Goal: Transaction & Acquisition: Download file/media

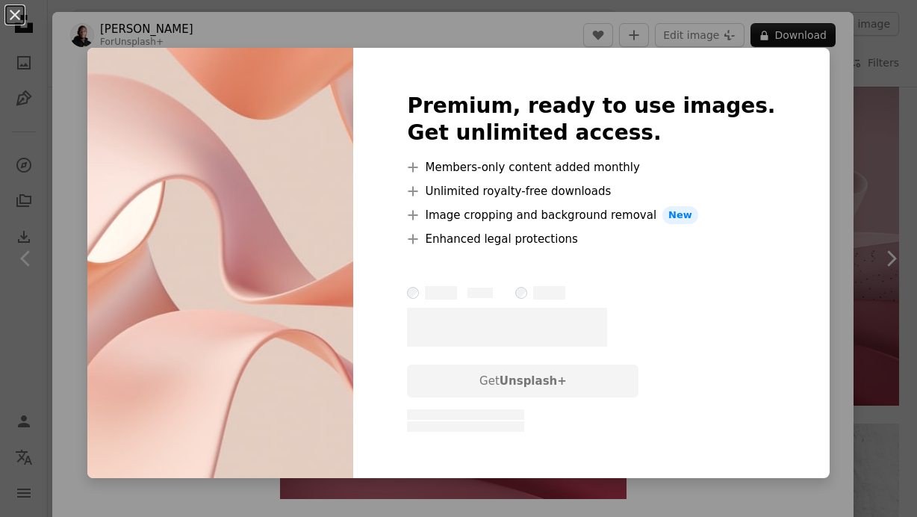
scroll to position [916, 0]
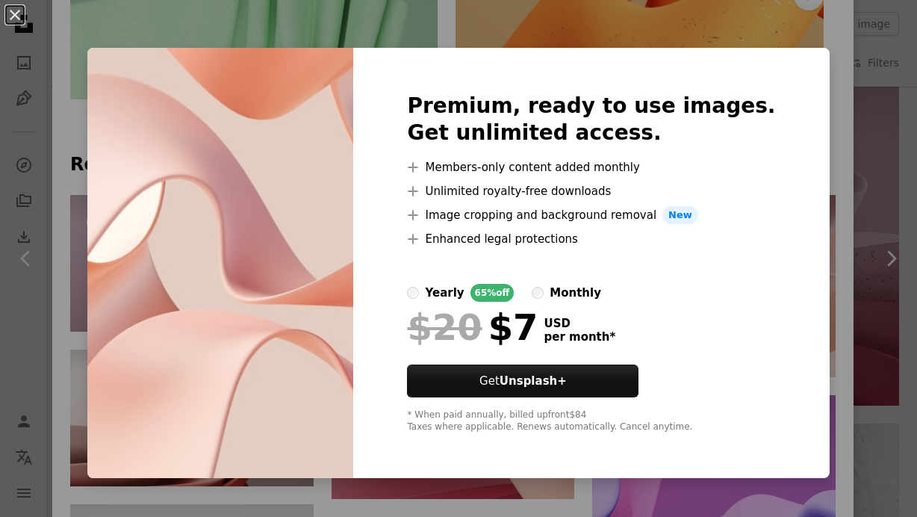
click at [804, 87] on div "An X shape Premium, ready to use images. Get unlimited access. A plus sign Memb…" at bounding box center [458, 258] width 917 height 517
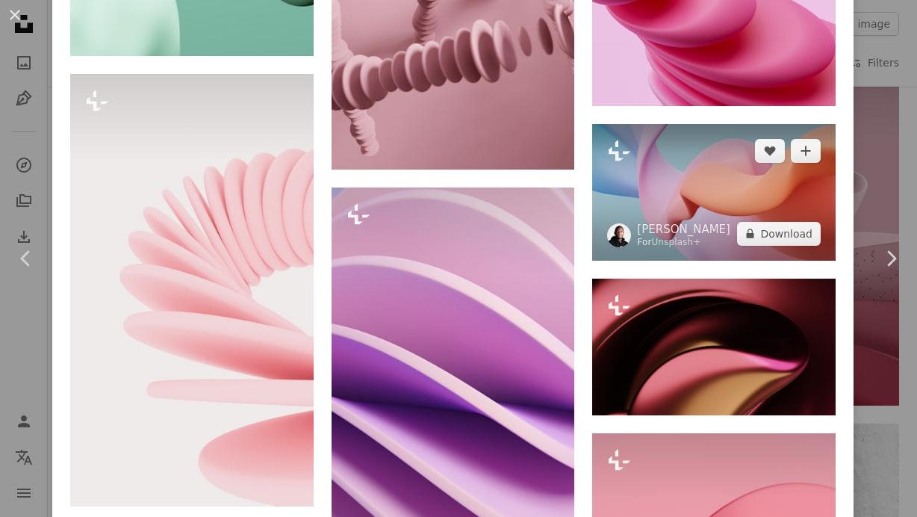
scroll to position [3118, 0]
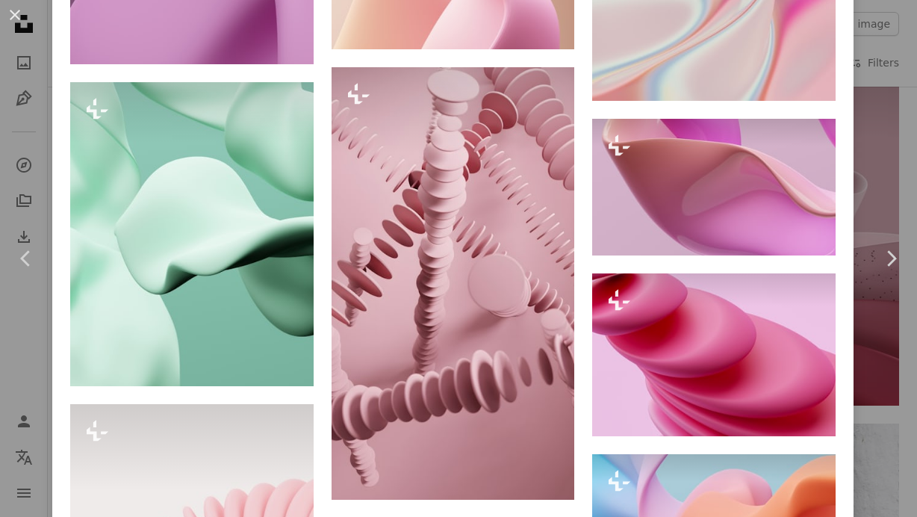
click at [884, 118] on div "An X shape Chevron left Chevron right [PERSON_NAME] For Unsplash+ A heart A plu…" at bounding box center [458, 258] width 917 height 517
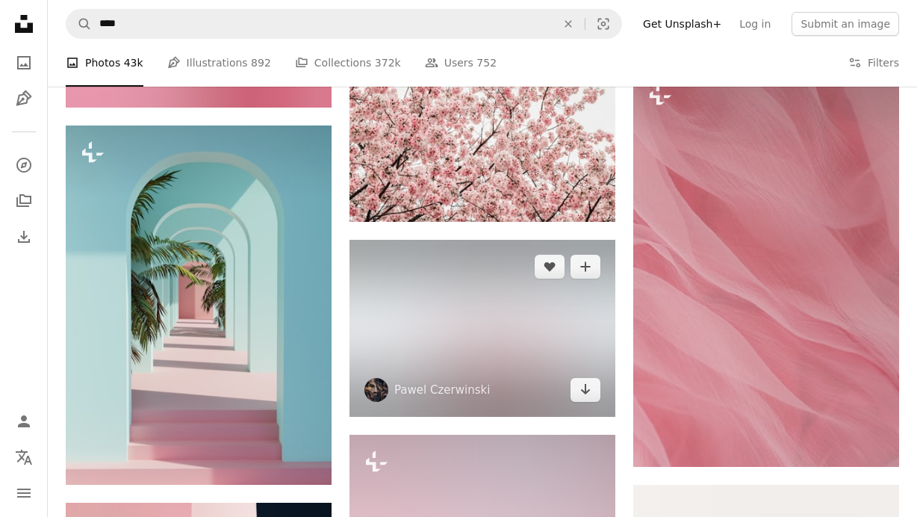
scroll to position [45795, 0]
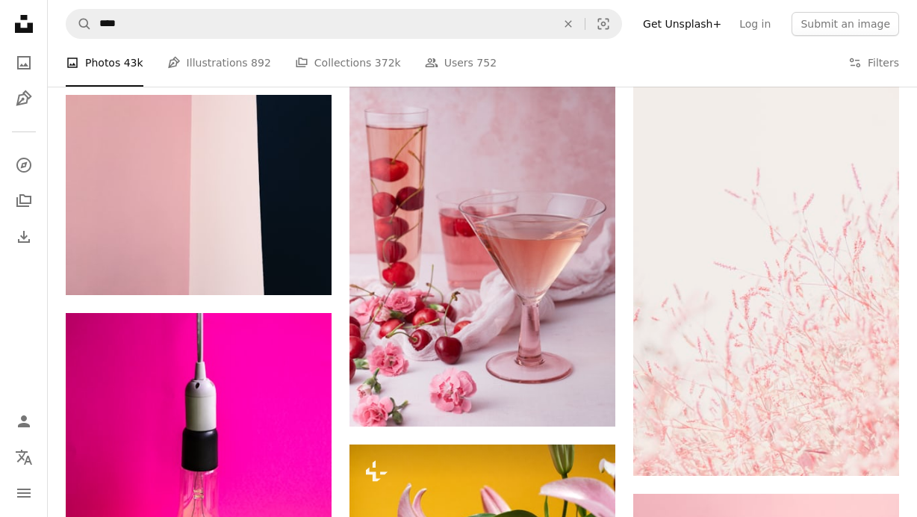
click at [502, 40] on nav "A magnifying glass **** An X shape Visual search Filters Get Unsplash+ Log in S…" at bounding box center [482, 24] width 869 height 48
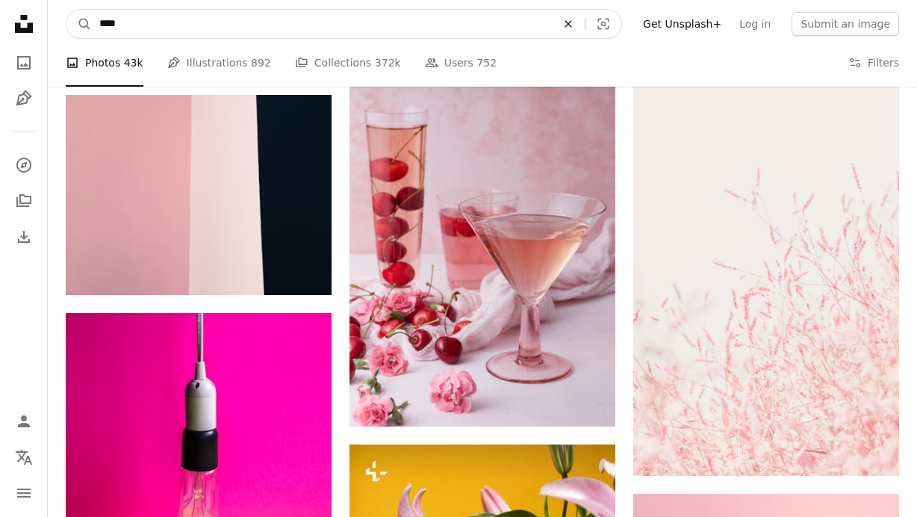
click at [585, 22] on icon "An X shape" at bounding box center [568, 24] width 33 height 12
type input "*********"
click button "A magnifying glass" at bounding box center [78, 24] width 25 height 28
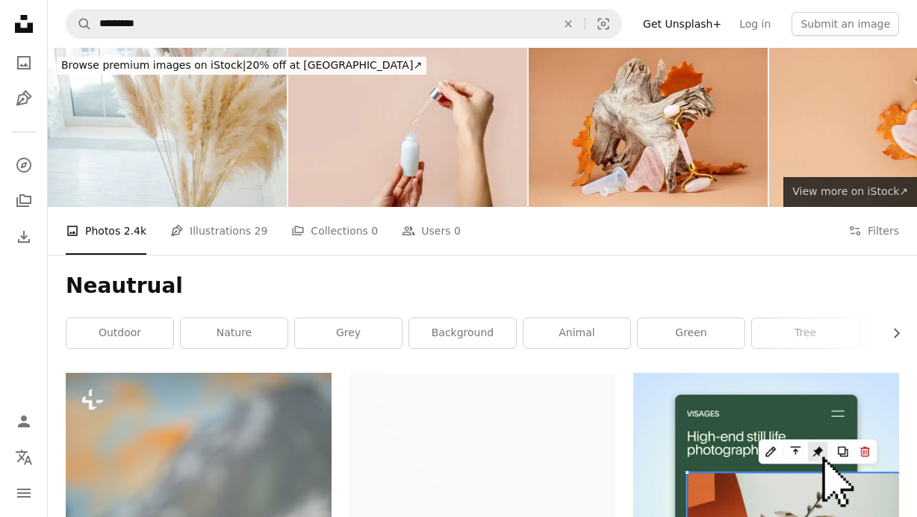
click at [860, 186] on span "View more on iStock ↗" at bounding box center [850, 191] width 116 height 12
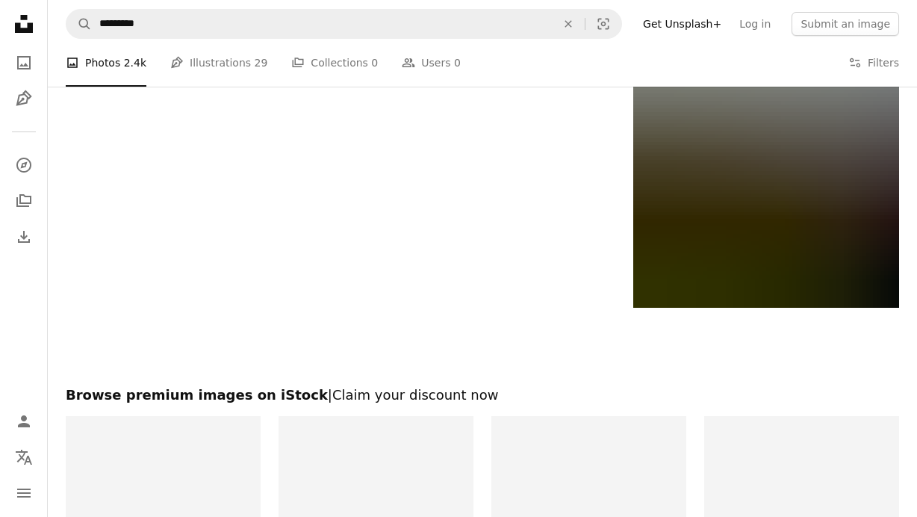
scroll to position [3038, 0]
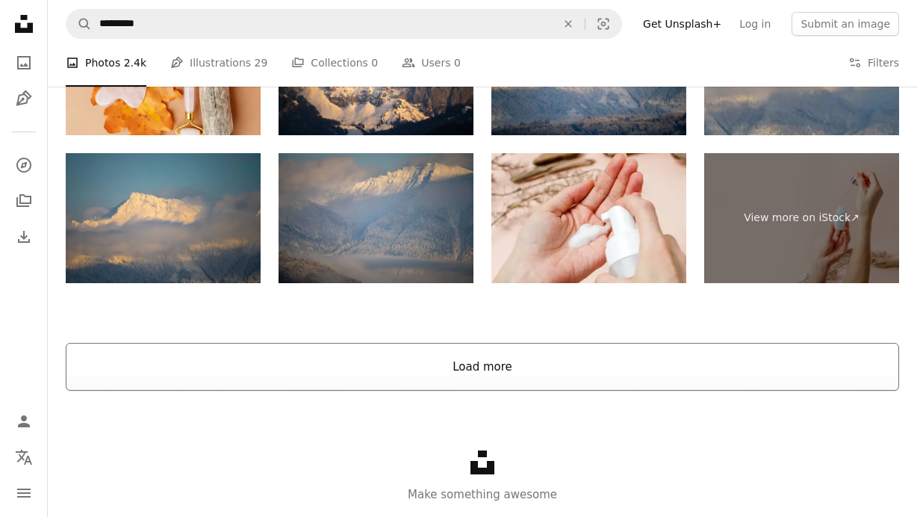
click at [480, 376] on button "Load more" at bounding box center [483, 367] width 834 height 48
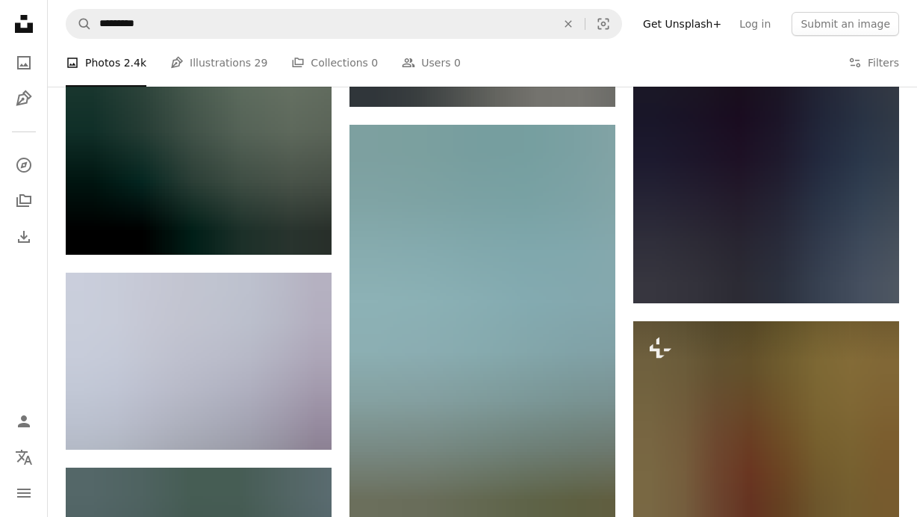
scroll to position [18605, 0]
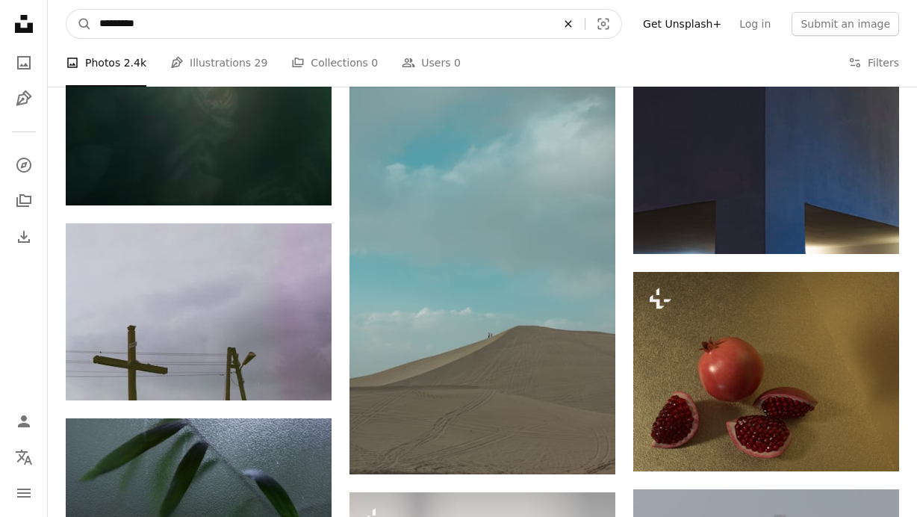
click at [583, 21] on icon "An X shape" at bounding box center [568, 24] width 33 height 12
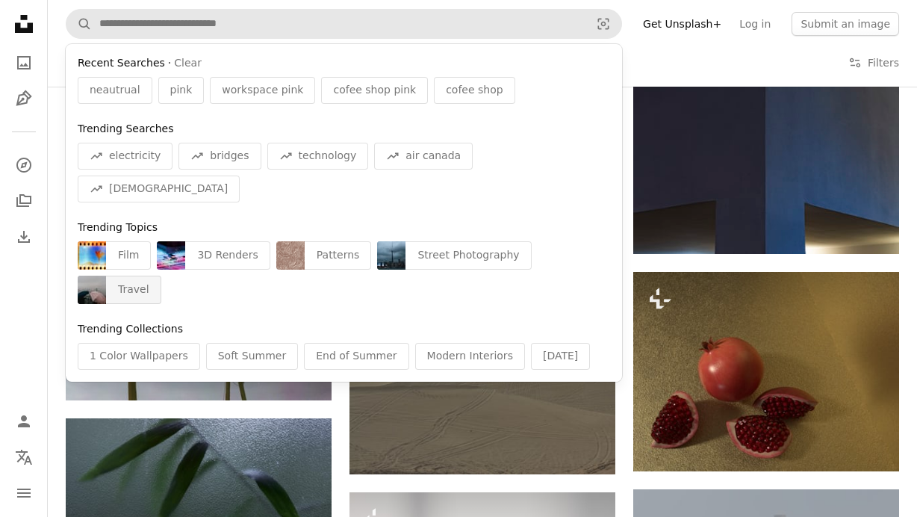
click at [106, 276] on img "Find visuals sitewide" at bounding box center [92, 290] width 28 height 28
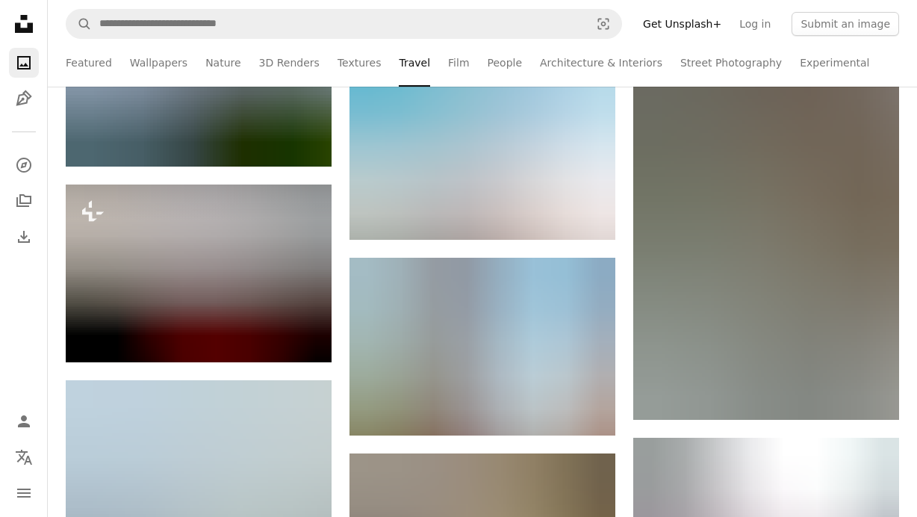
scroll to position [12519, 0]
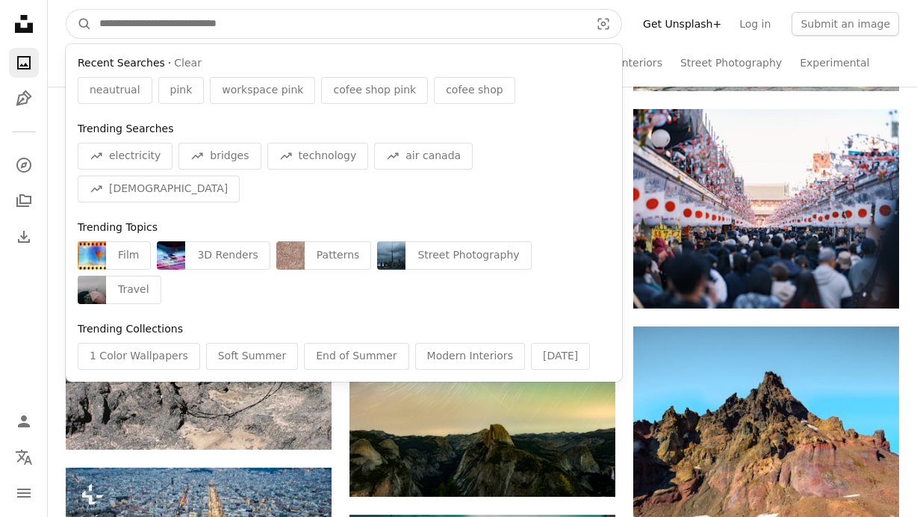
click at [532, 21] on input "Find visuals sitewide" at bounding box center [339, 24] width 494 height 28
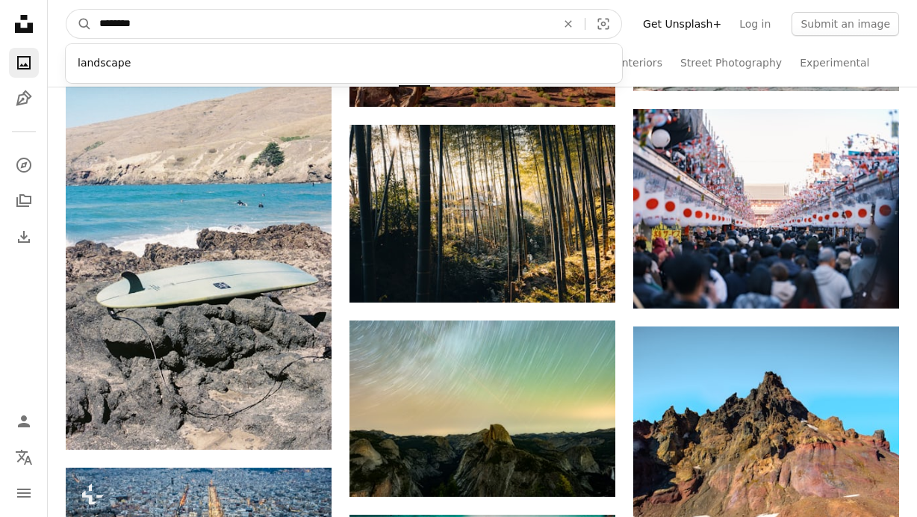
type input "*********"
click button "A magnifying glass" at bounding box center [78, 24] width 25 height 28
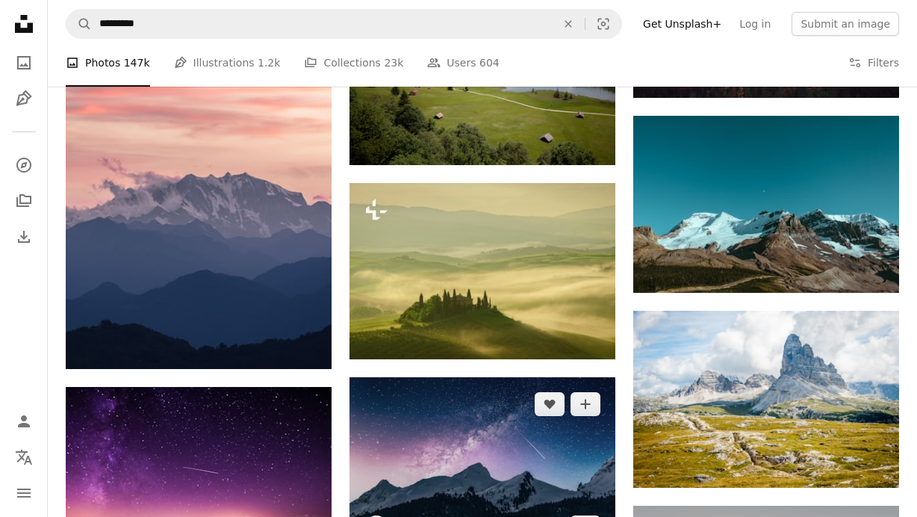
scroll to position [2325, 0]
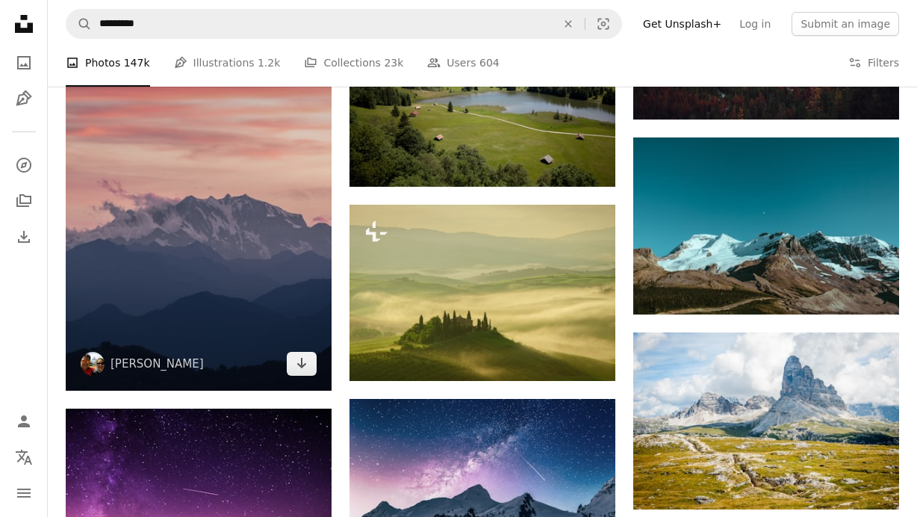
click at [234, 245] on img at bounding box center [199, 191] width 266 height 397
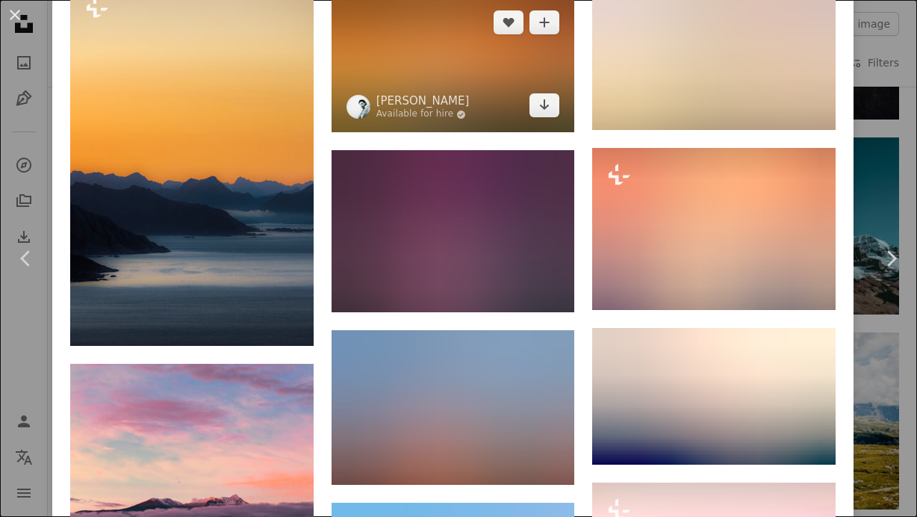
scroll to position [8289, 0]
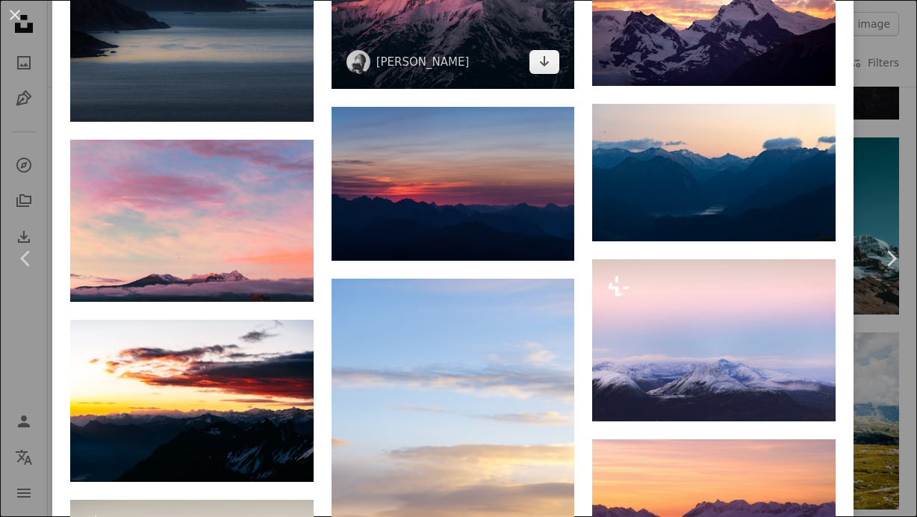
click at [503, 88] on img at bounding box center [453, 7] width 243 height 162
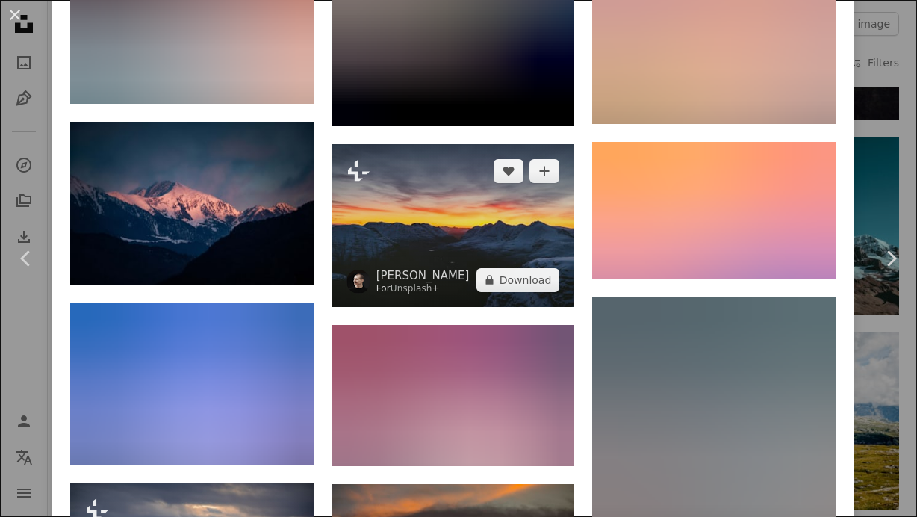
scroll to position [1317, 0]
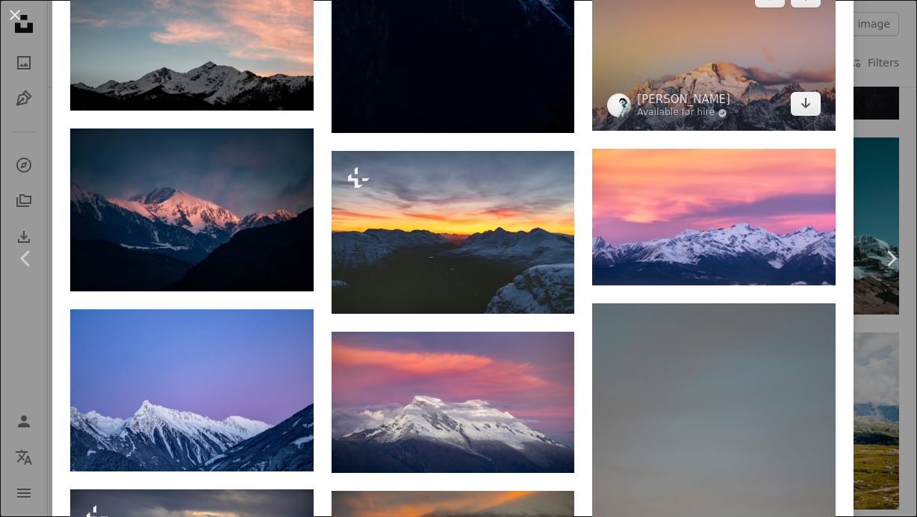
click at [695, 25] on img at bounding box center [713, 50] width 243 height 162
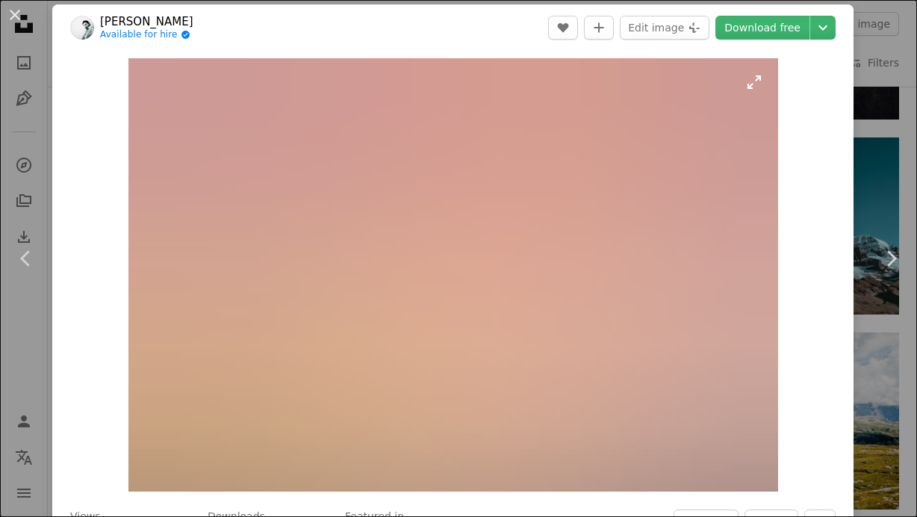
scroll to position [5, 0]
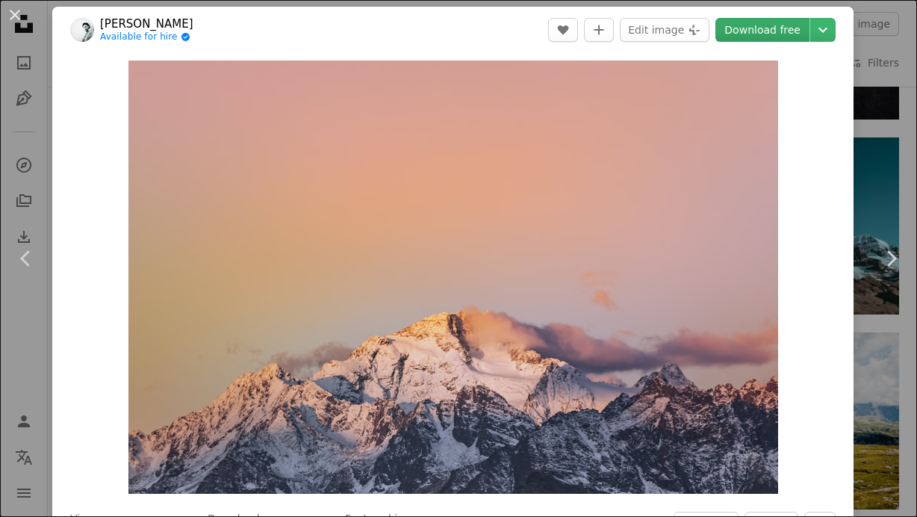
click at [798, 37] on link "Download free" at bounding box center [763, 30] width 94 height 24
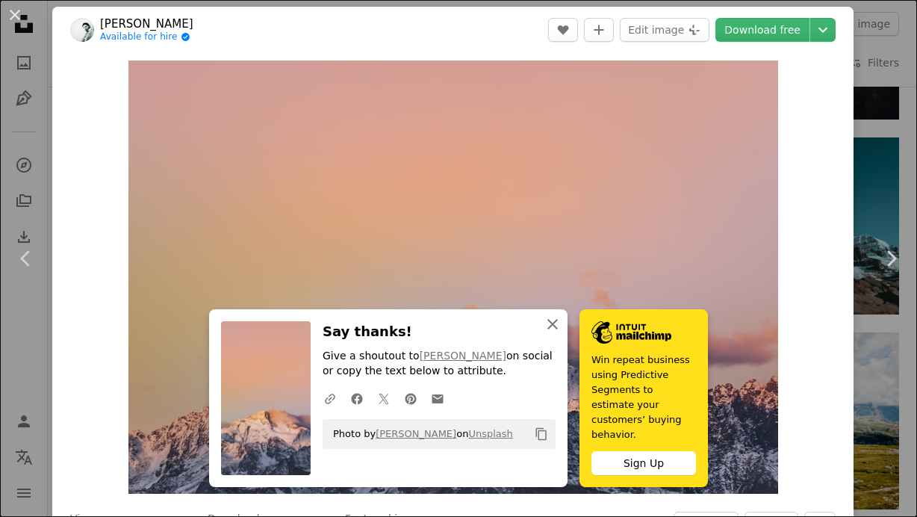
click at [556, 329] on icon "button" at bounding box center [552, 324] width 10 height 10
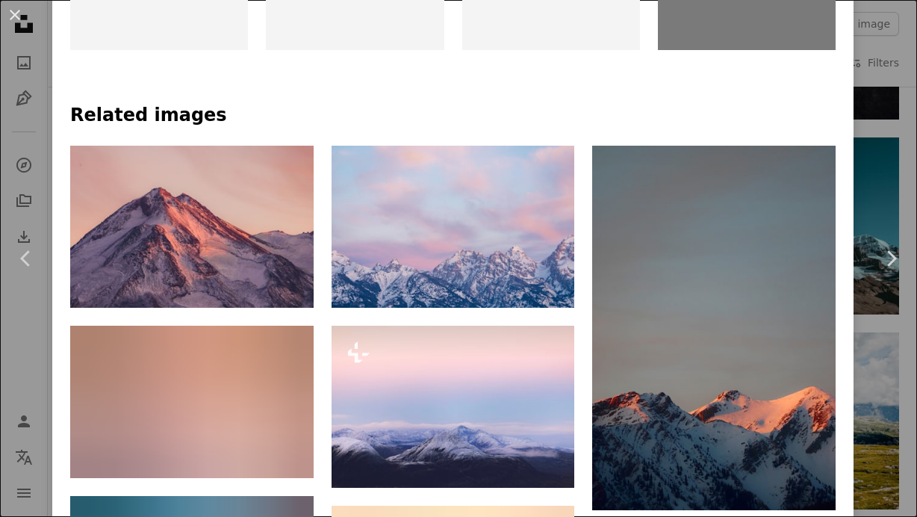
scroll to position [913, 0]
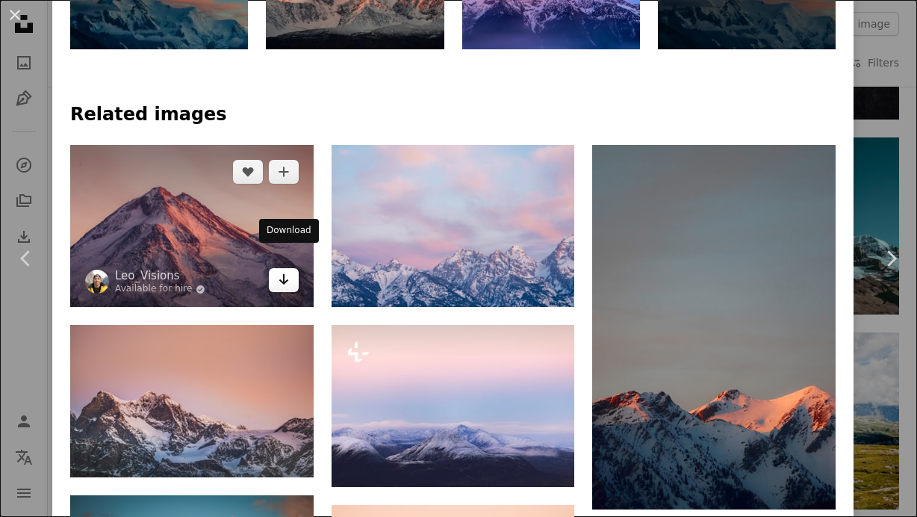
click at [289, 270] on icon "Arrow pointing down" at bounding box center [284, 279] width 12 height 18
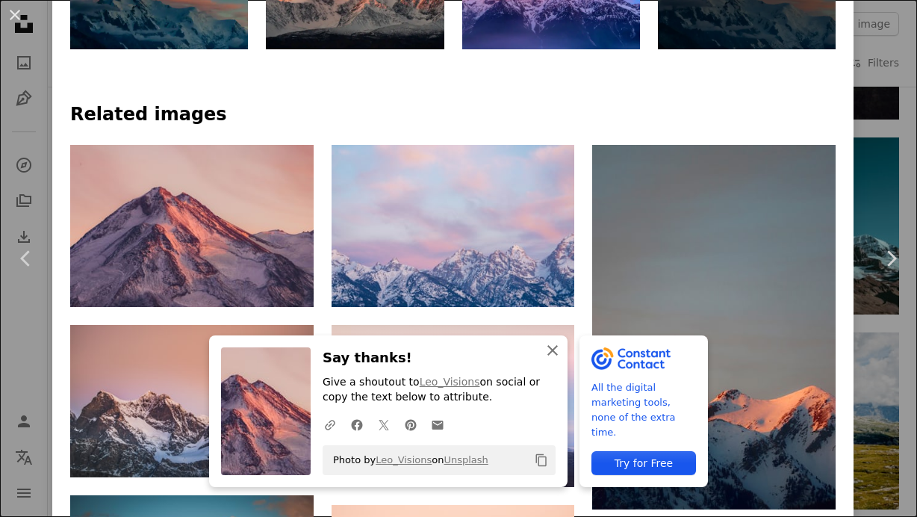
click at [556, 350] on icon "An X shape" at bounding box center [553, 350] width 18 height 18
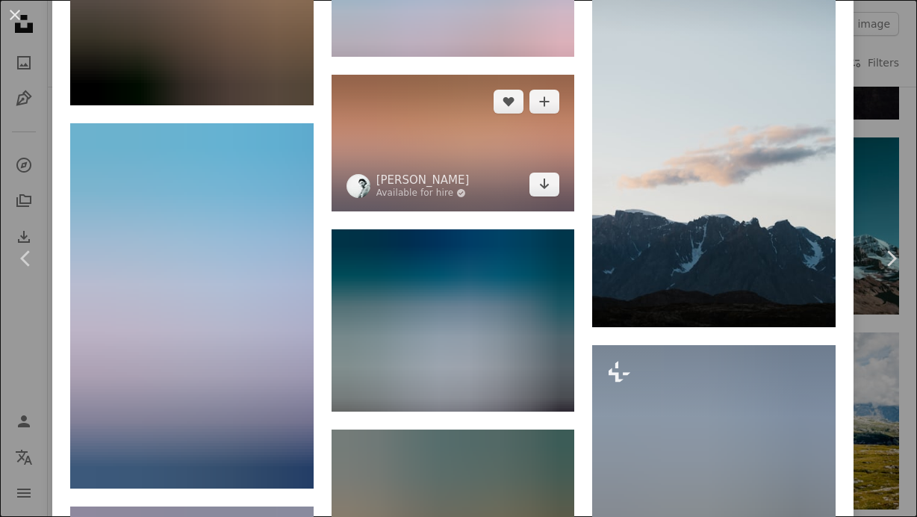
scroll to position [12145, 0]
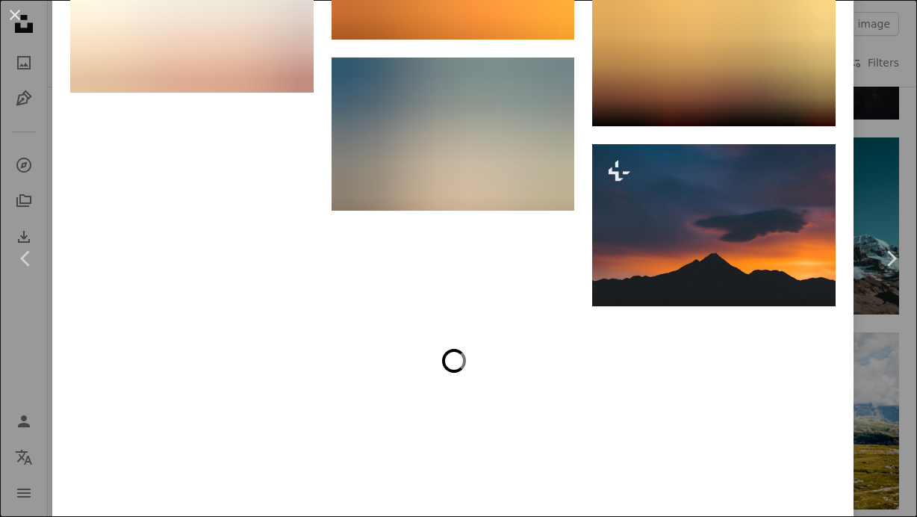
scroll to position [9289, 0]
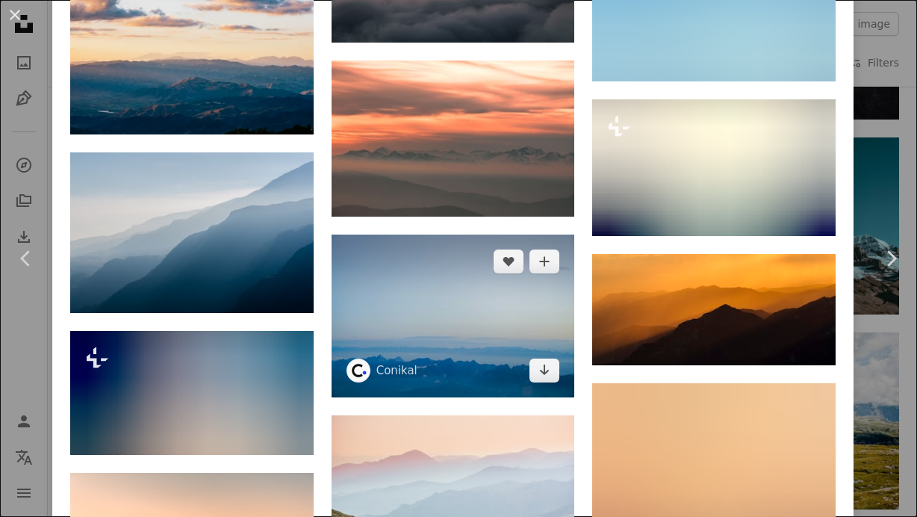
scroll to position [6339, 0]
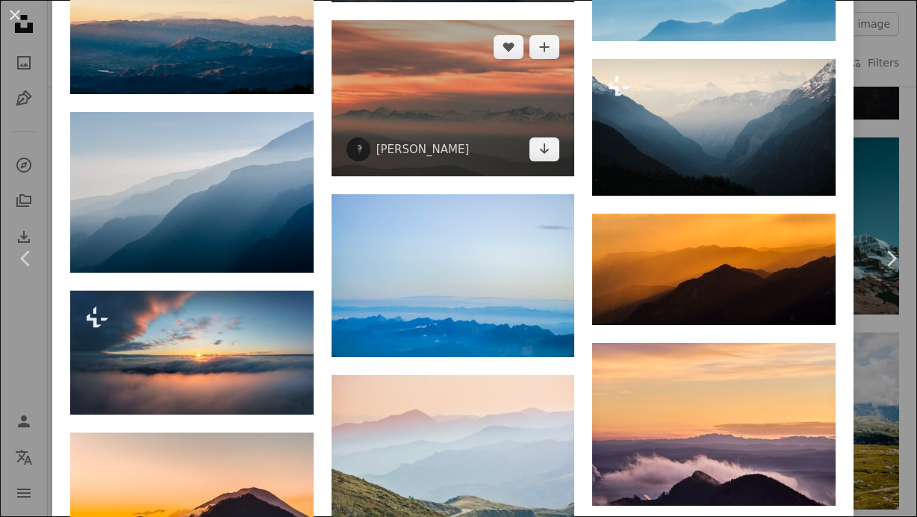
click at [460, 125] on img at bounding box center [453, 98] width 243 height 156
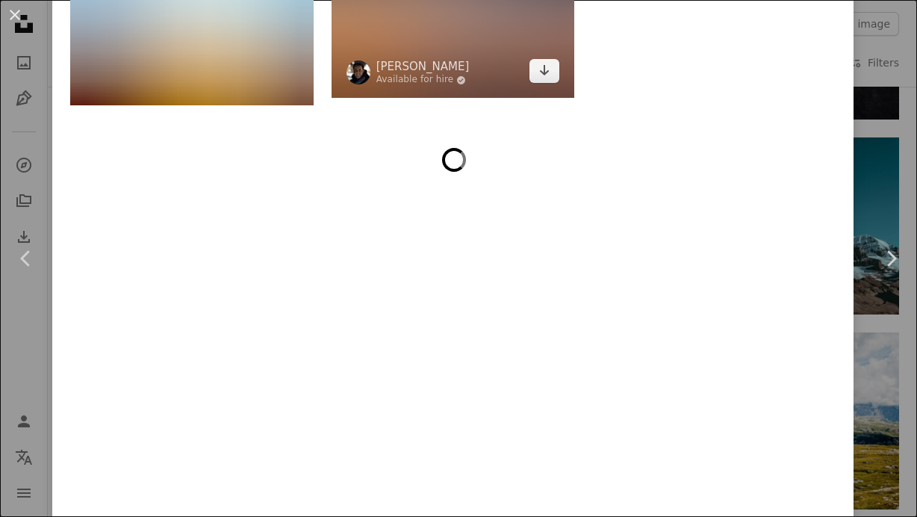
scroll to position [4115, 0]
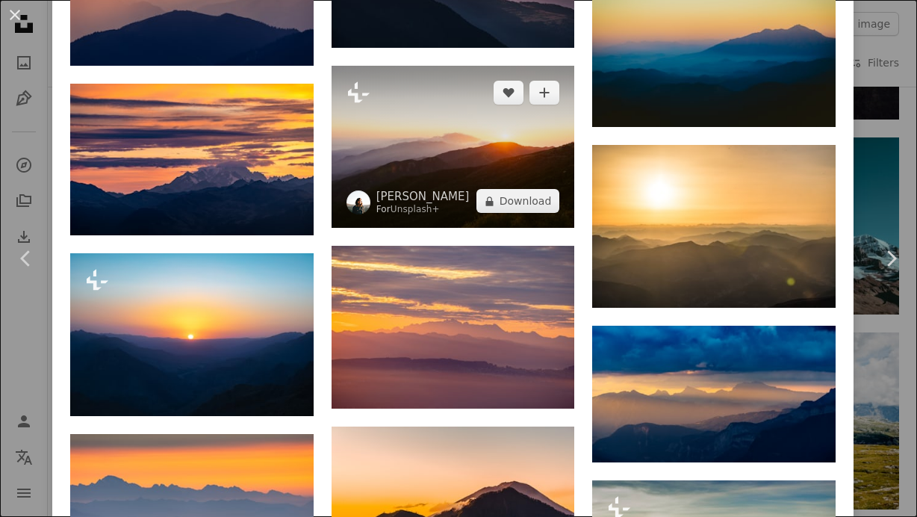
click at [468, 157] on img at bounding box center [453, 147] width 243 height 162
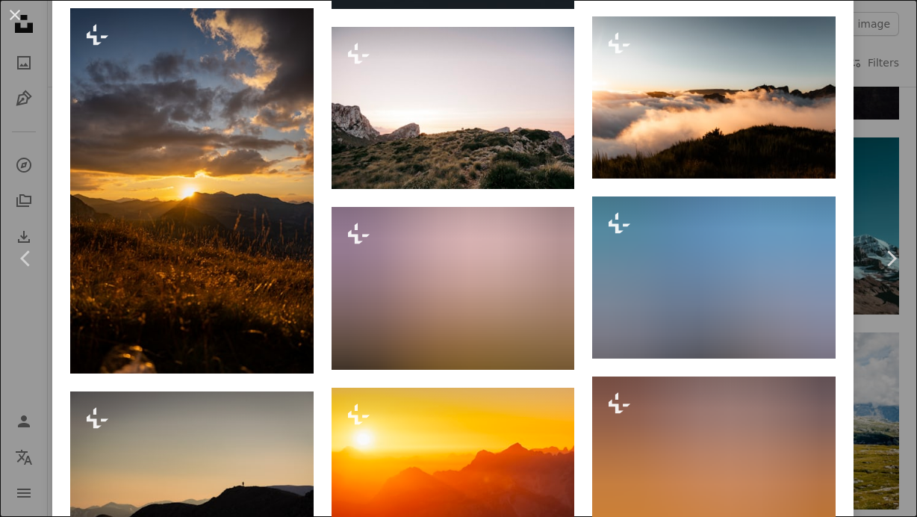
scroll to position [2830, 0]
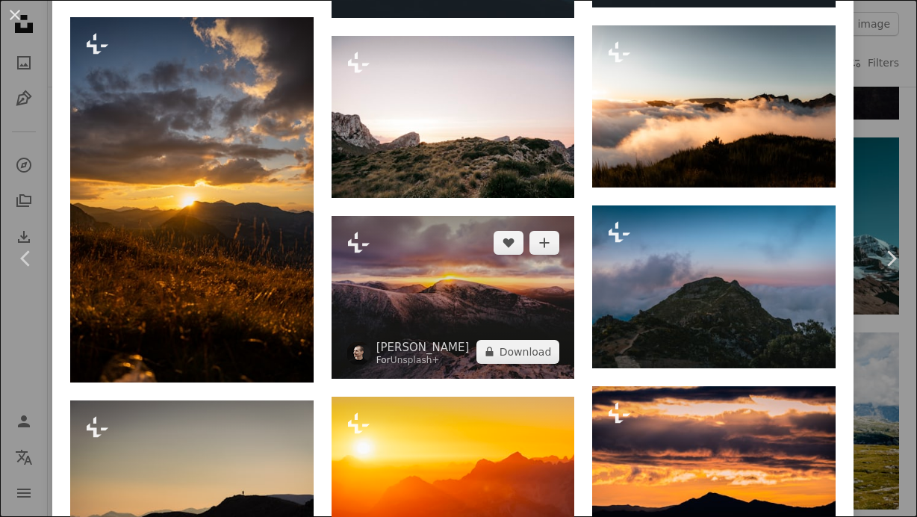
click at [480, 317] on img at bounding box center [453, 297] width 243 height 162
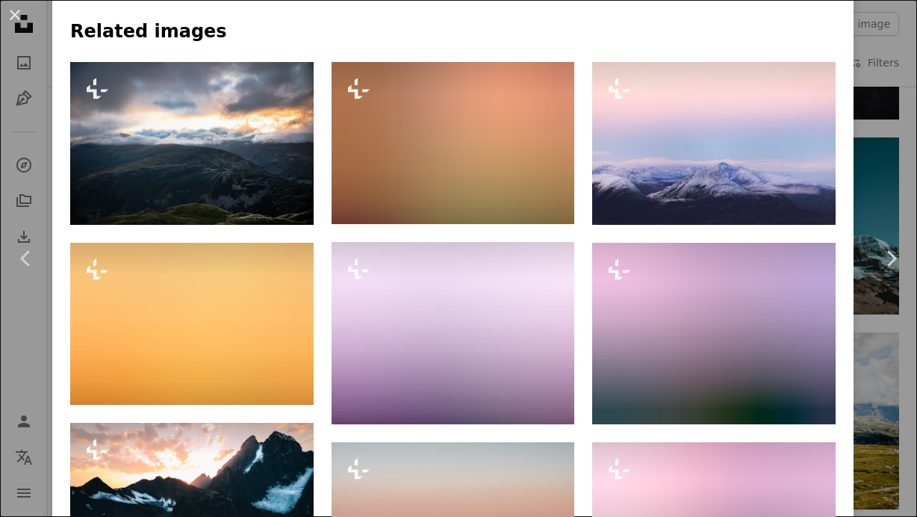
scroll to position [1347, 0]
